Goal: Find specific page/section: Find specific page/section

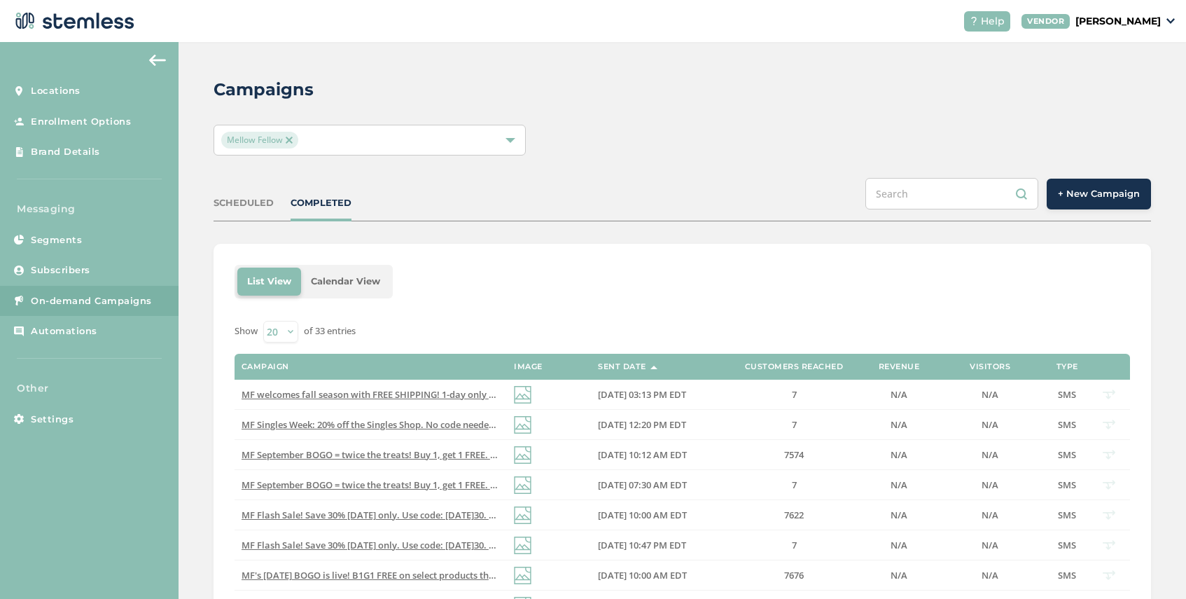
click at [289, 138] on img at bounding box center [289, 140] width 7 height 7
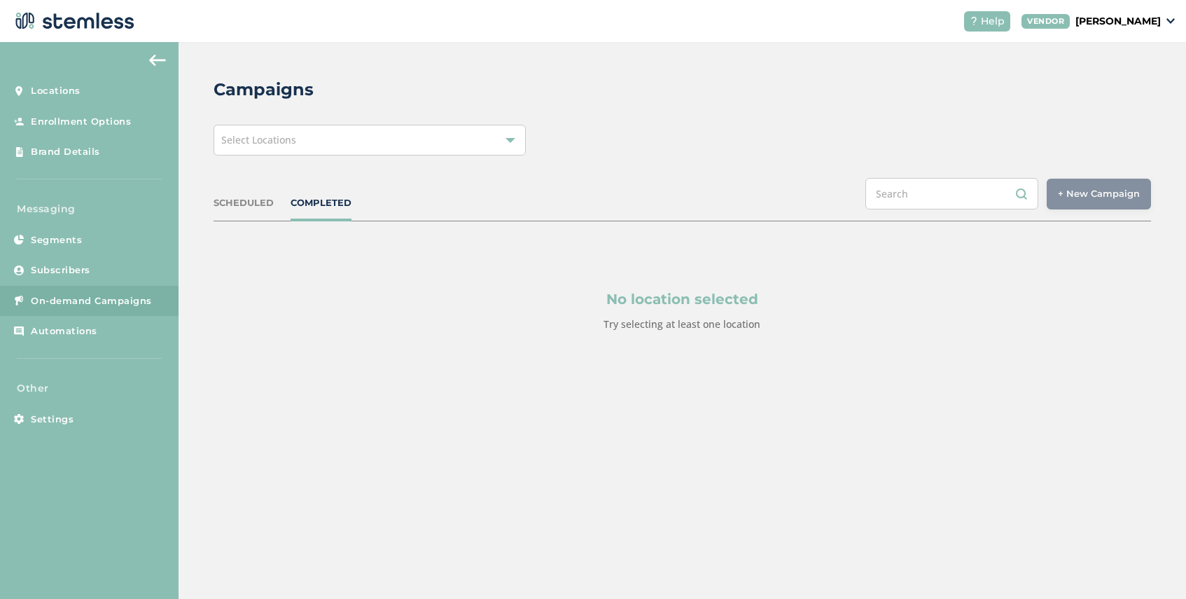
click at [292, 138] on span "Select Locations" at bounding box center [258, 139] width 75 height 13
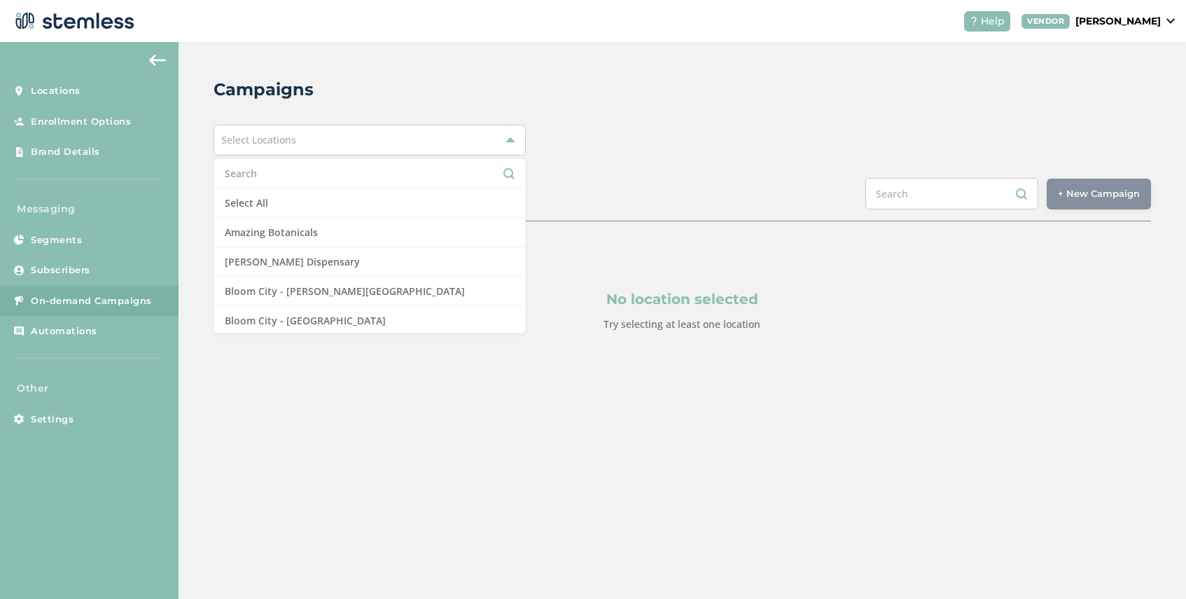
click at [290, 178] on input "text" at bounding box center [370, 173] width 290 height 15
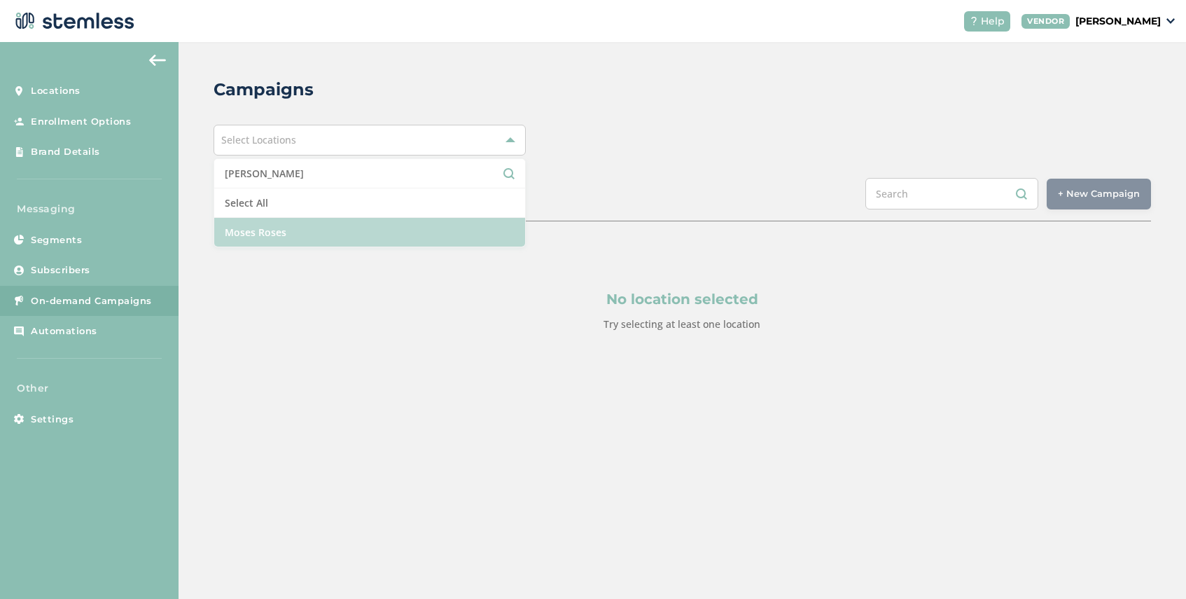
type input "[PERSON_NAME]"
click at [293, 245] on li "Moses Roses" at bounding box center [369, 232] width 311 height 29
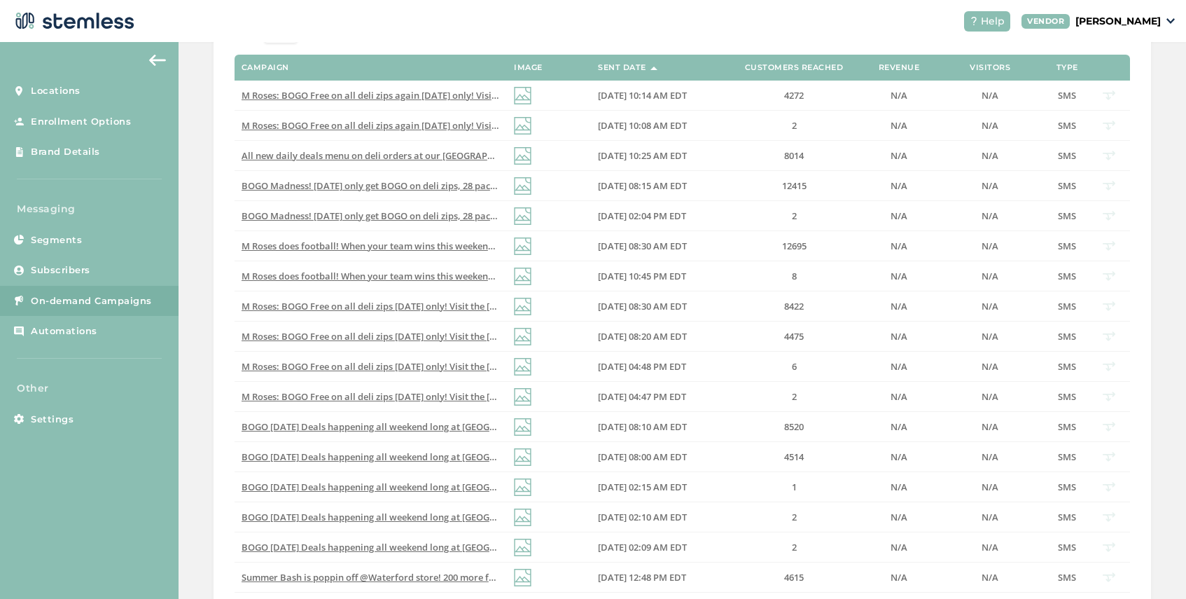
scroll to position [480, 0]
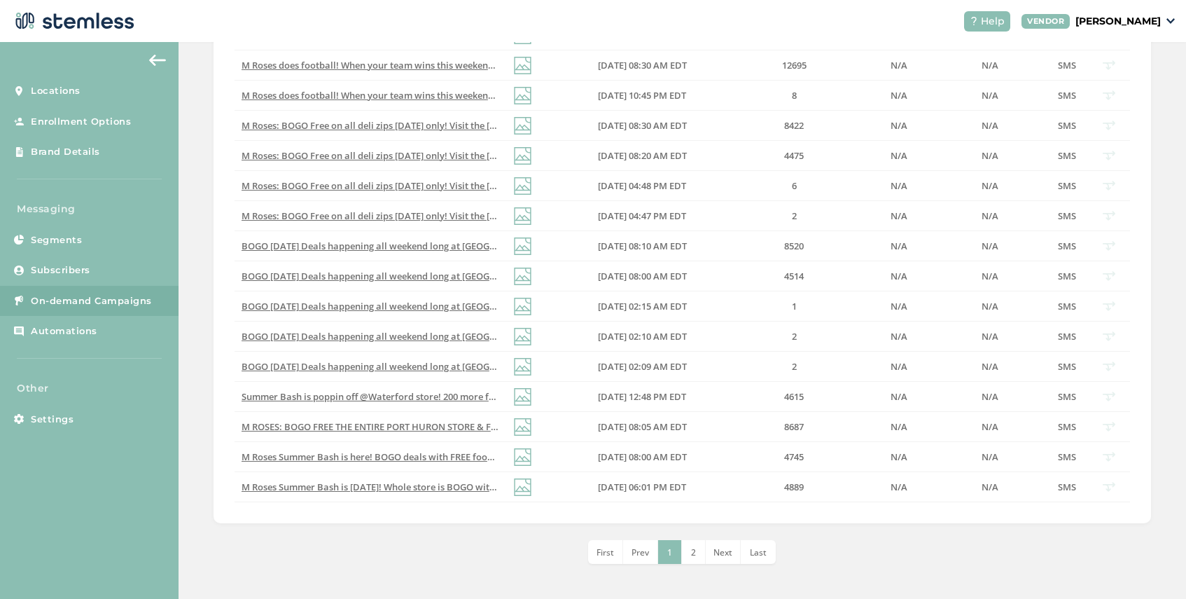
click at [695, 553] on span "2" at bounding box center [693, 552] width 5 height 12
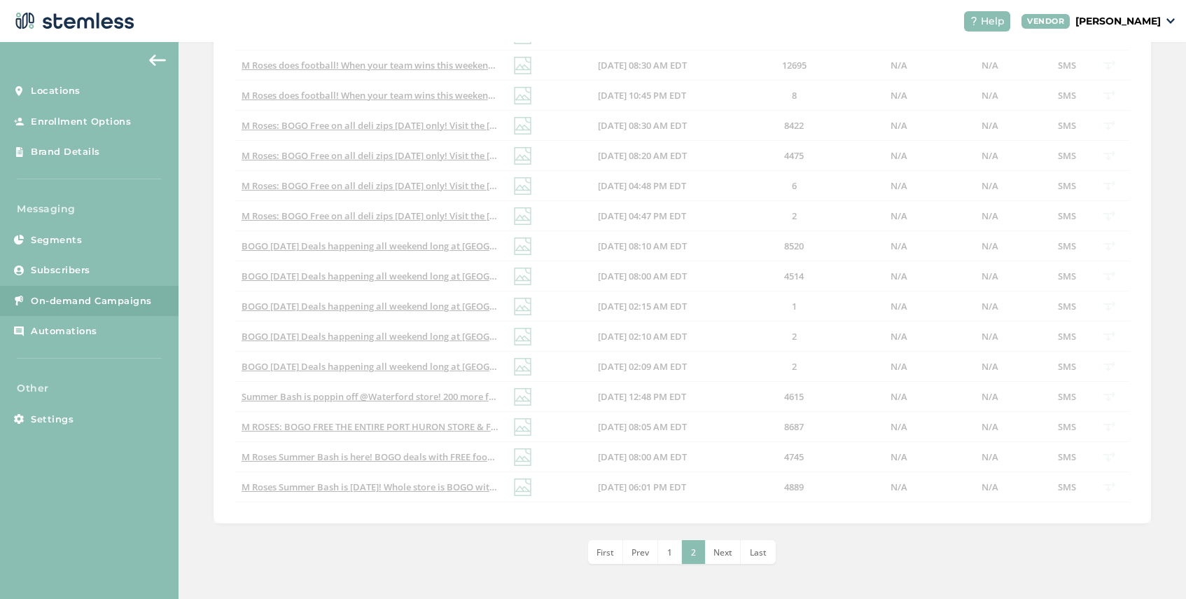
scroll to position [299, 0]
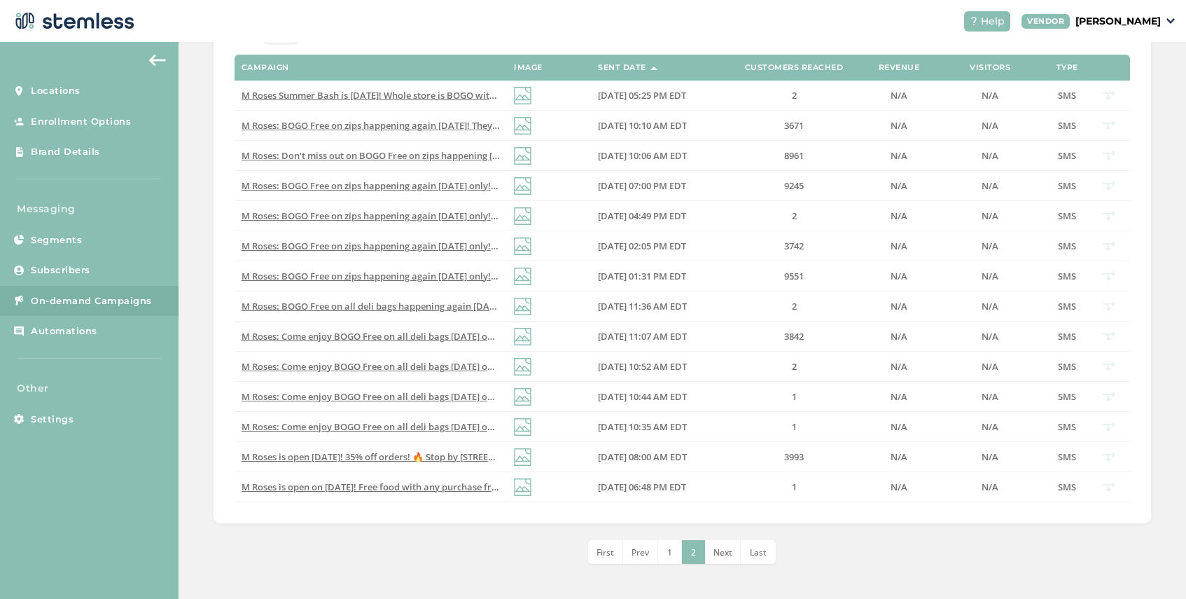
click at [721, 550] on span "Next" at bounding box center [723, 552] width 19 height 12
click at [700, 557] on li "2" at bounding box center [694, 552] width 24 height 24
click at [815, 532] on div "List View Calendar View Show 20 50 100 of 34 entries Campaign Image Sent Date C…" at bounding box center [683, 254] width 938 height 619
click at [669, 542] on li "1" at bounding box center [670, 552] width 24 height 24
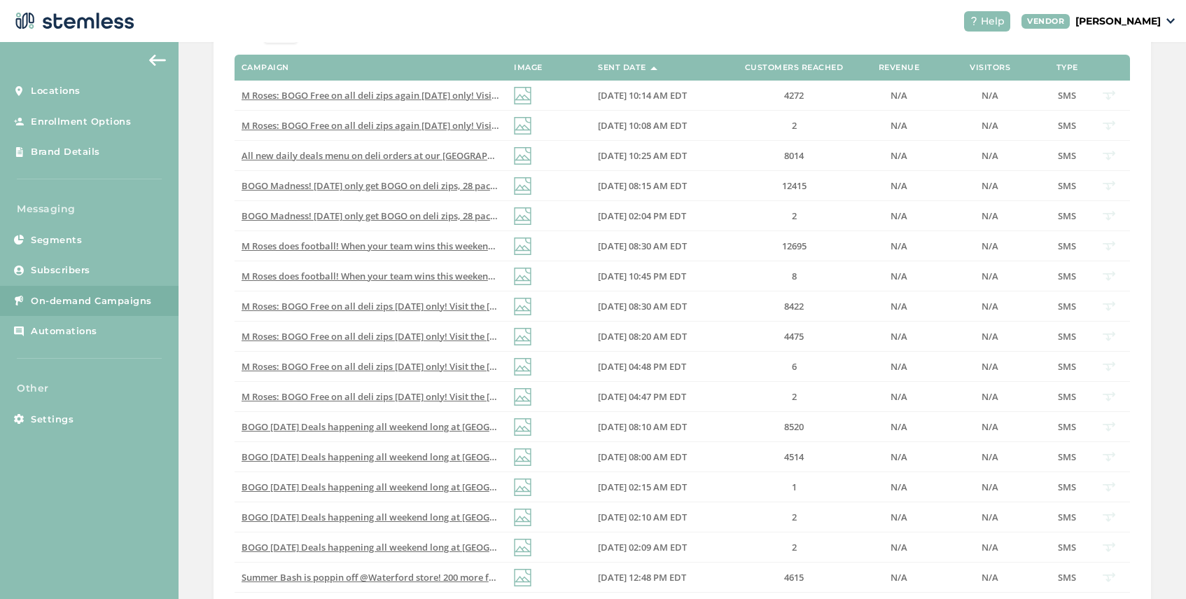
scroll to position [480, 0]
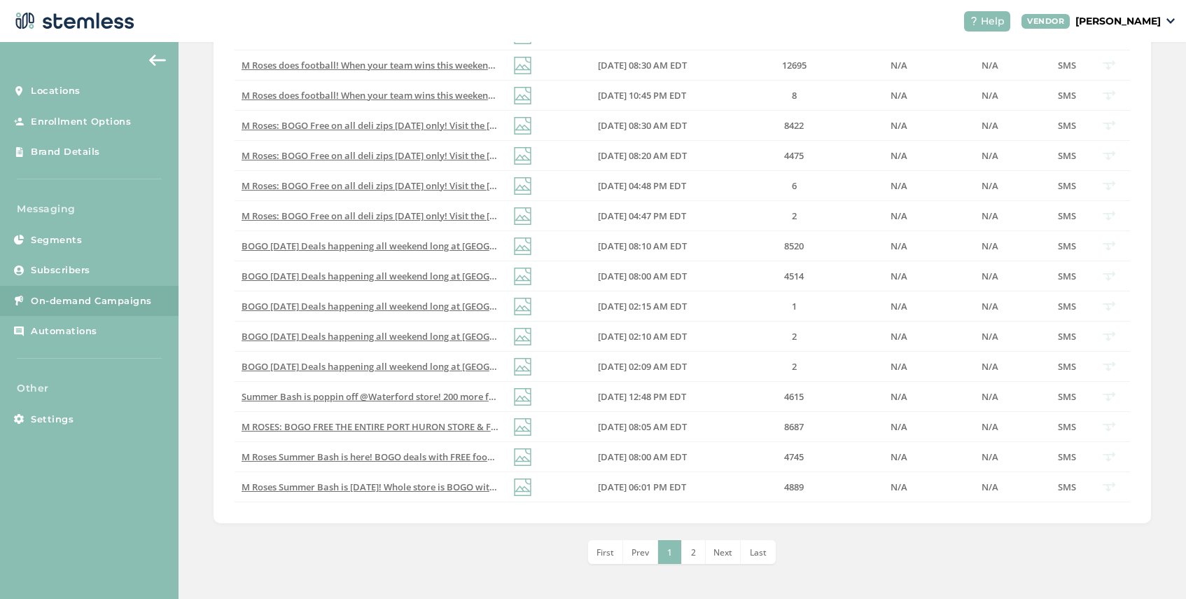
click at [694, 553] on span "2" at bounding box center [693, 552] width 5 height 12
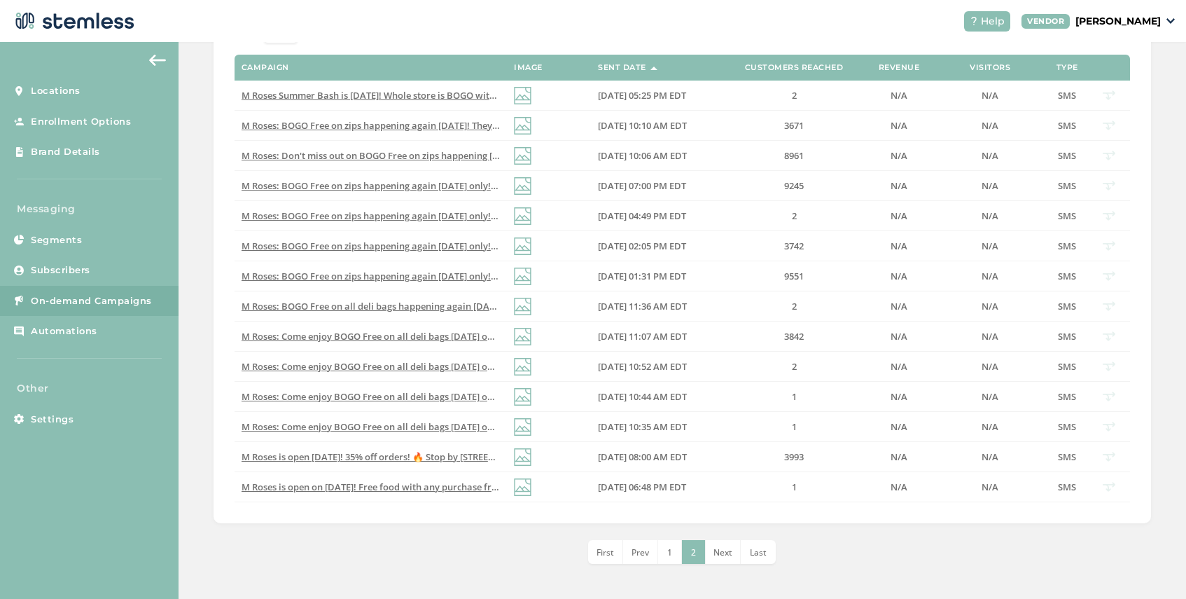
scroll to position [299, 0]
